Goal: Task Accomplishment & Management: Complete application form

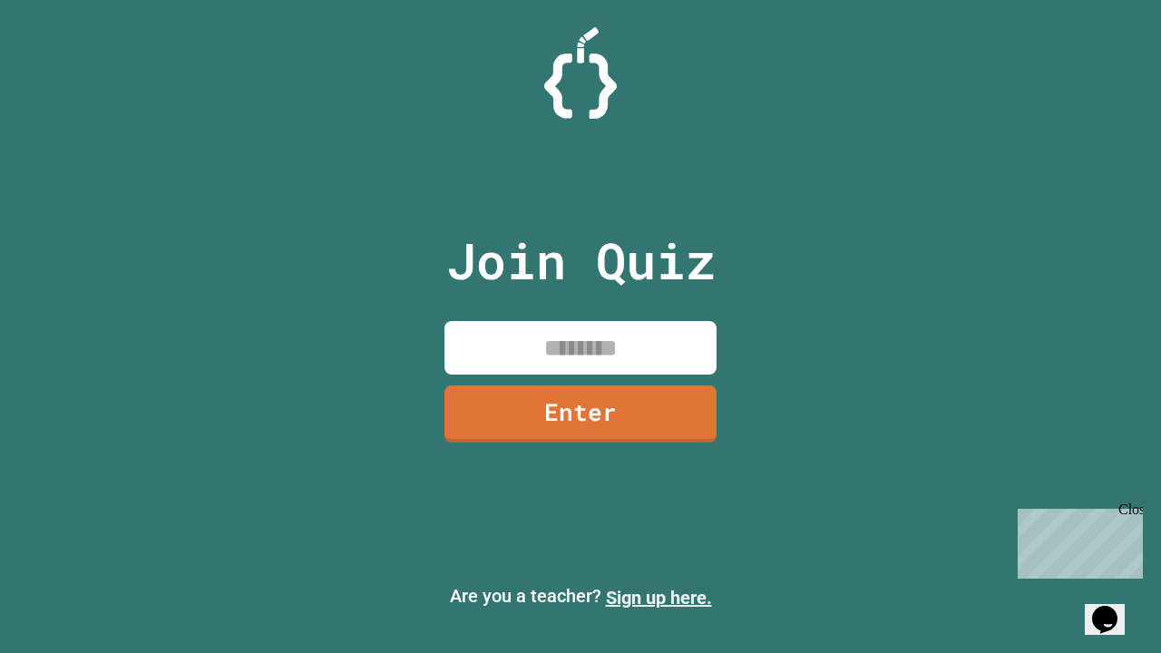
click at [658, 598] on link "Sign up here." at bounding box center [659, 598] width 106 height 22
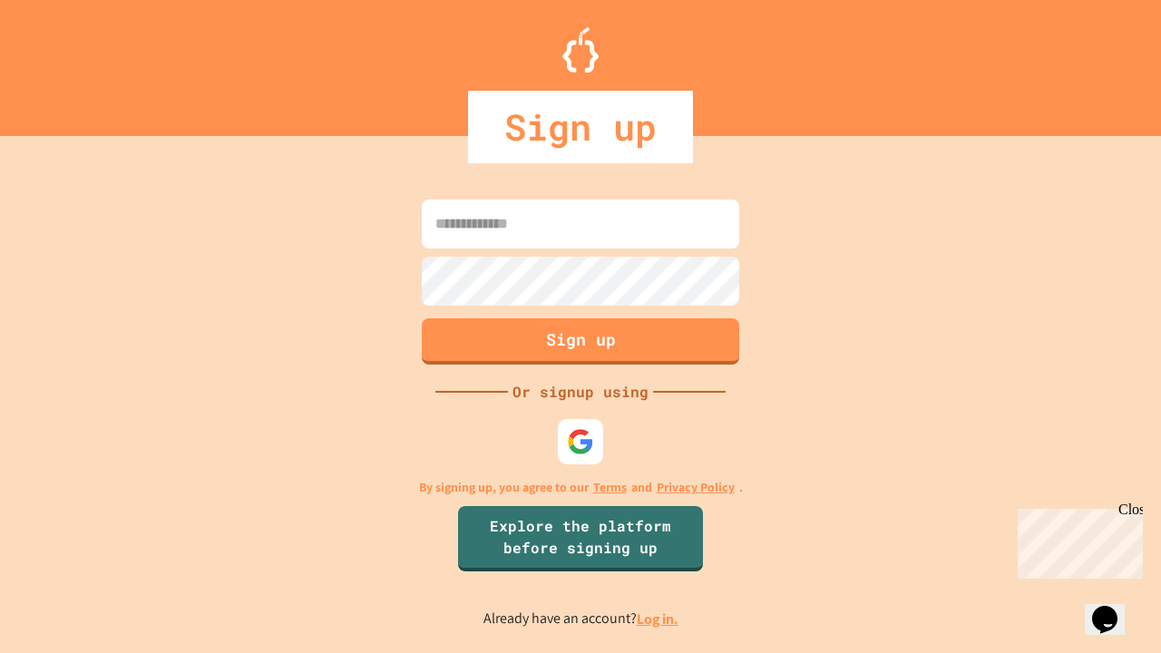
click at [658, 619] on link "Log in." at bounding box center [658, 618] width 42 height 19
